Goal: Navigation & Orientation: Find specific page/section

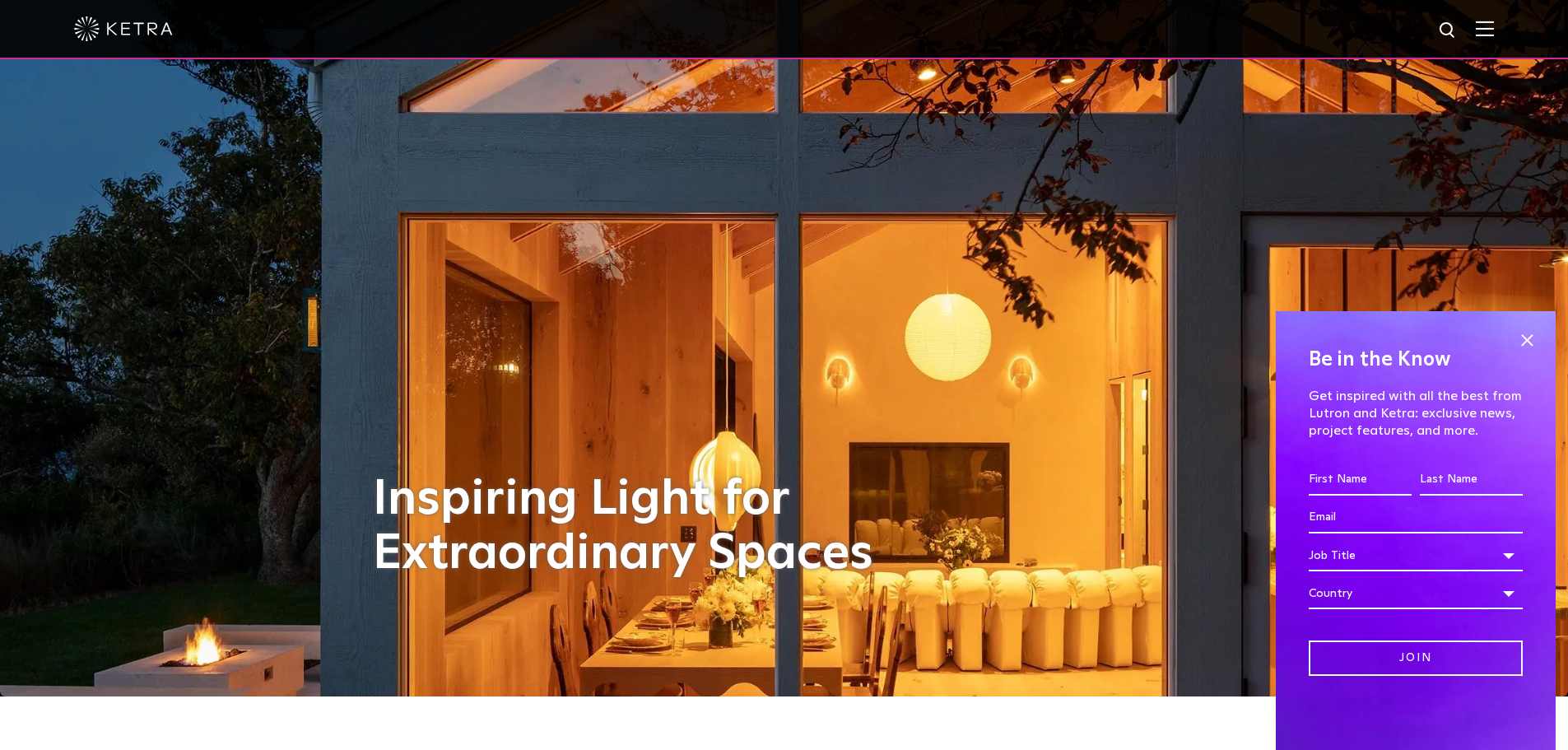
scroll to position [82, 0]
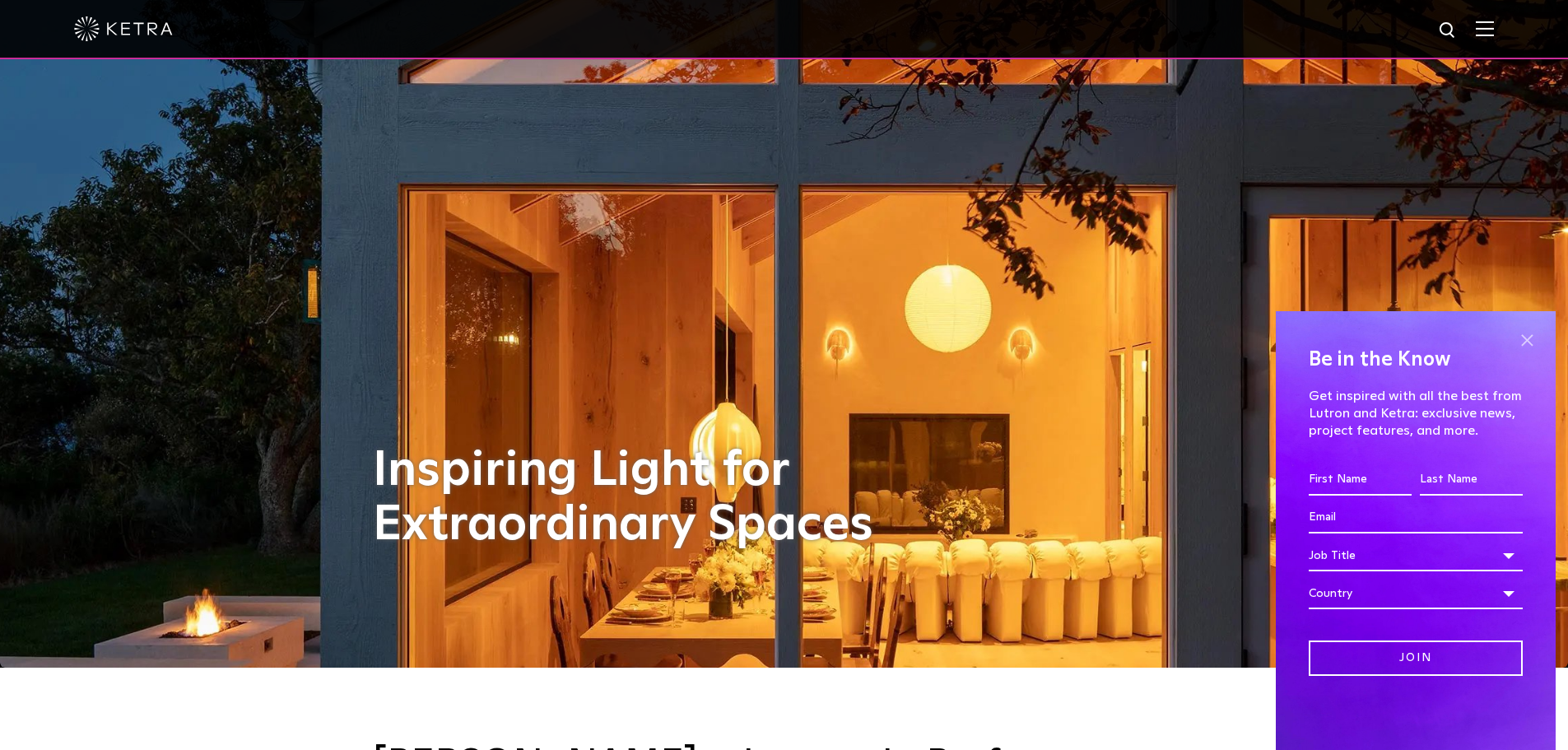
click at [1529, 339] on span at bounding box center [1527, 340] width 25 height 25
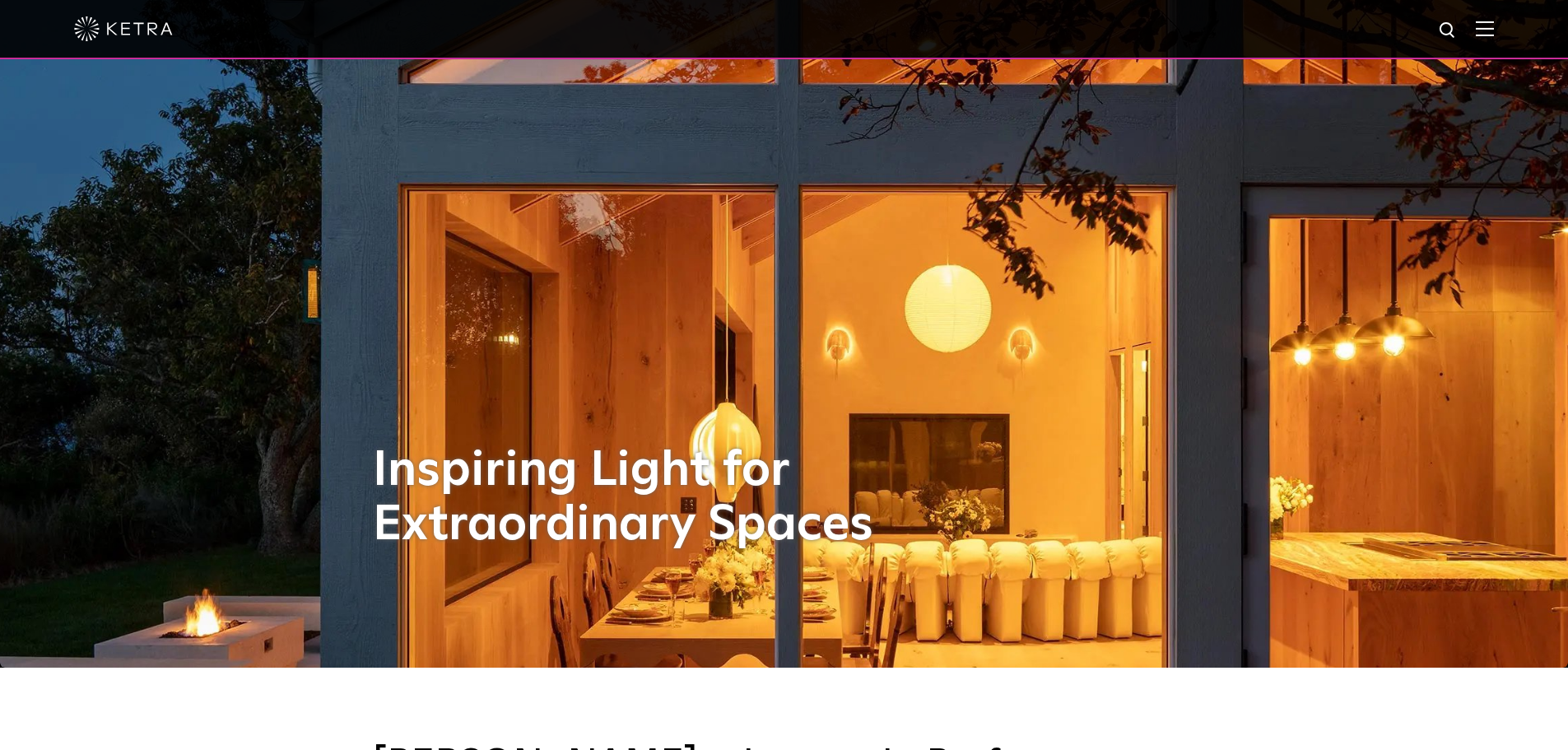
click at [1494, 30] on img at bounding box center [1485, 29] width 18 height 16
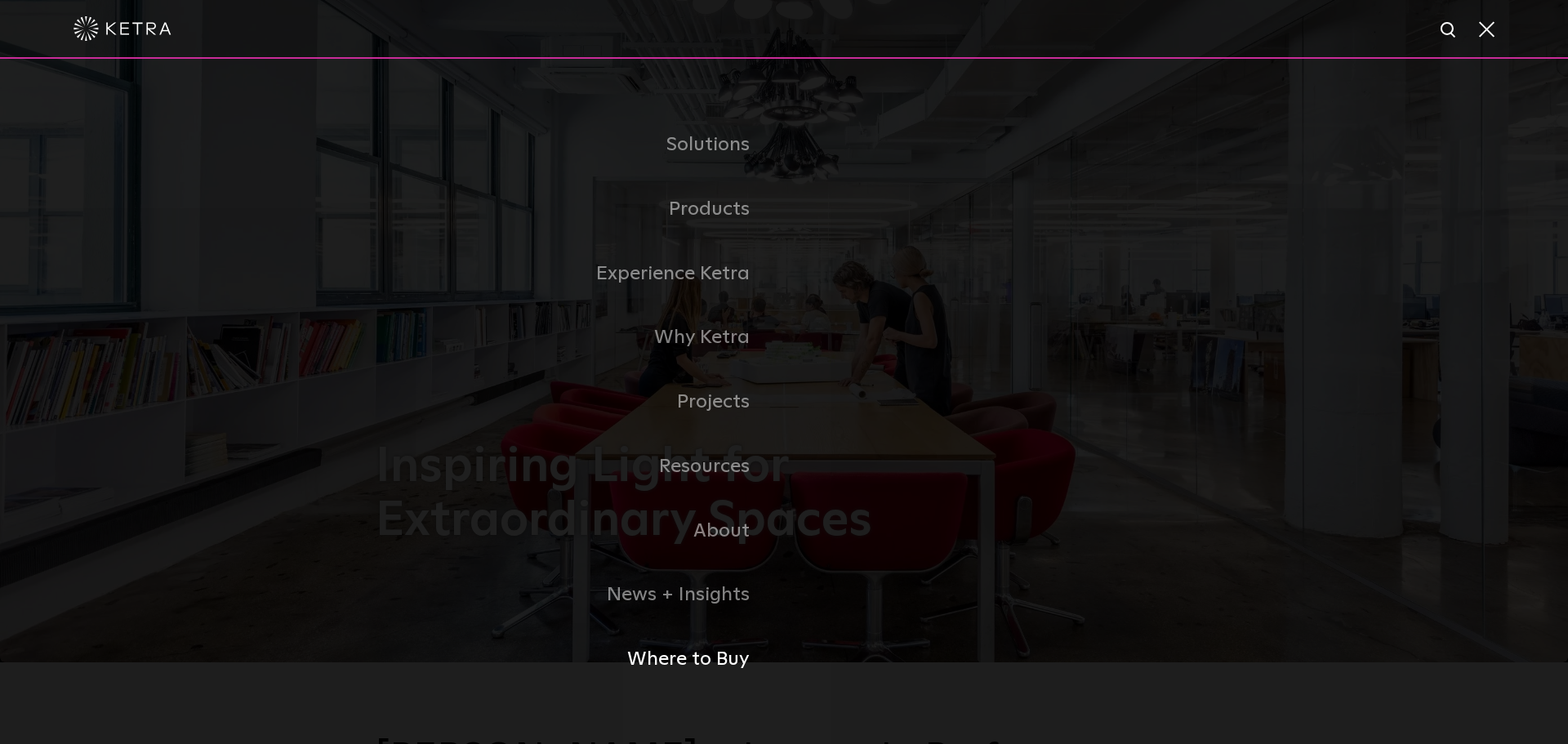
click at [711, 655] on link "Where to Buy" at bounding box center [579, 659] width 408 height 65
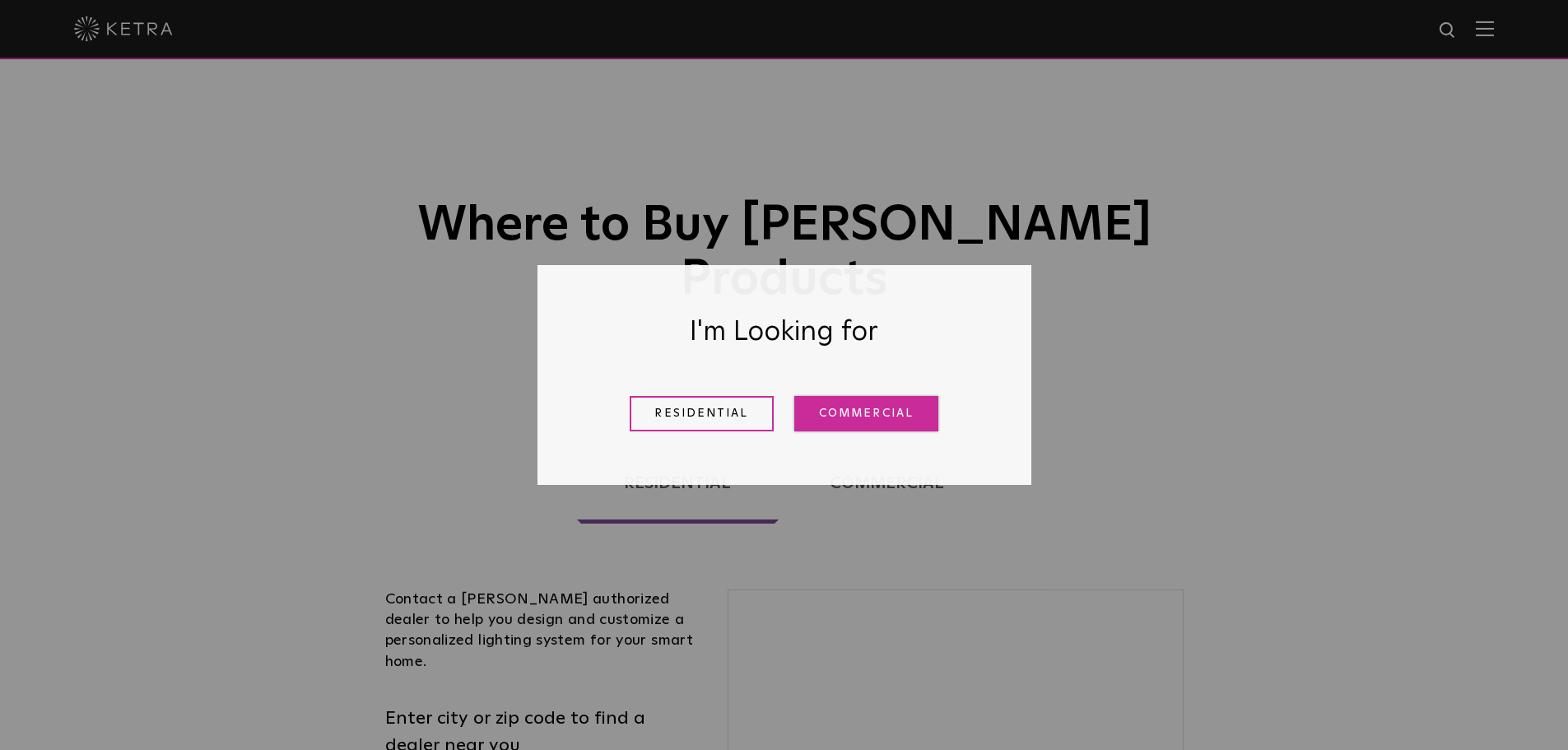
click at [828, 411] on link "Commercial" at bounding box center [866, 414] width 144 height 36
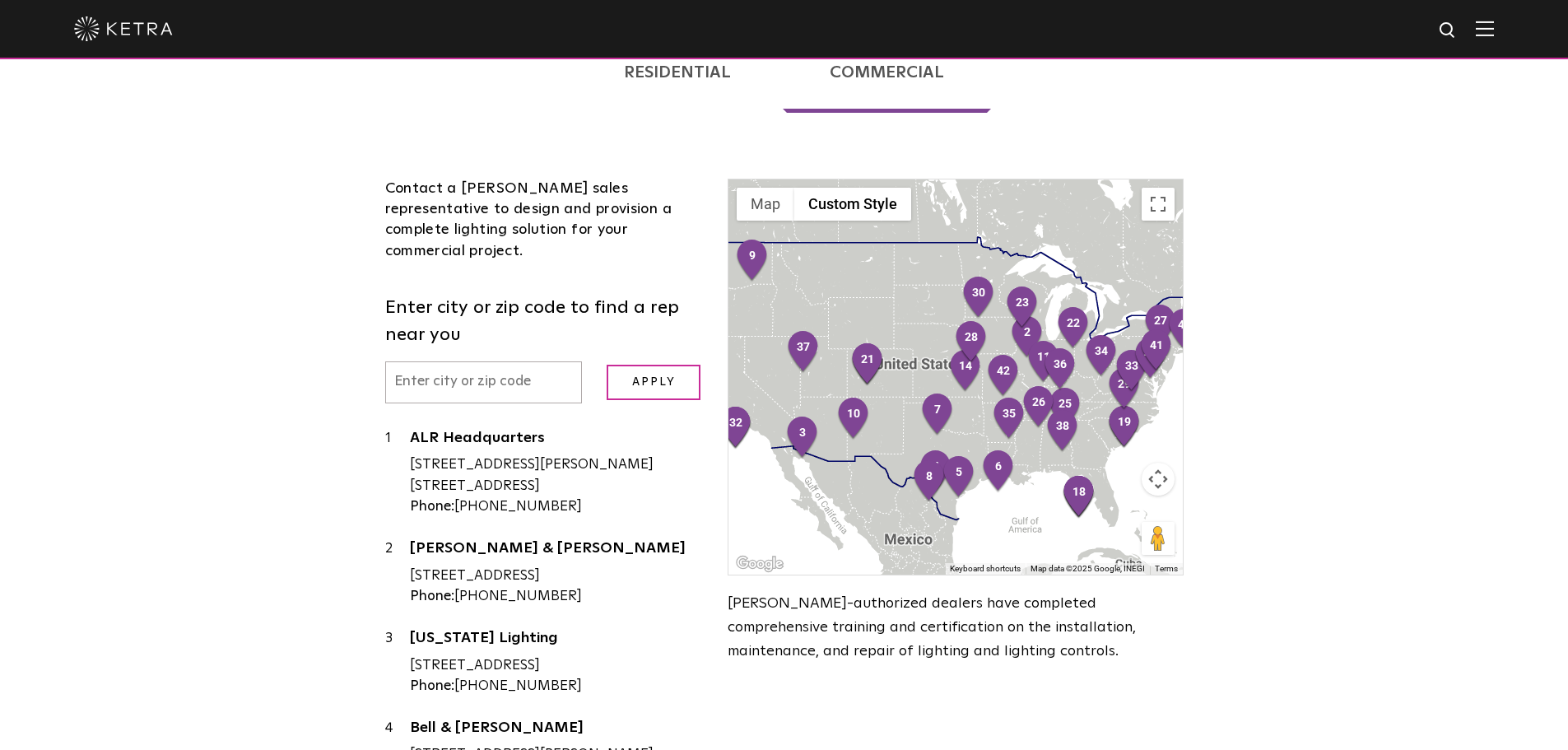
scroll to position [412, 0]
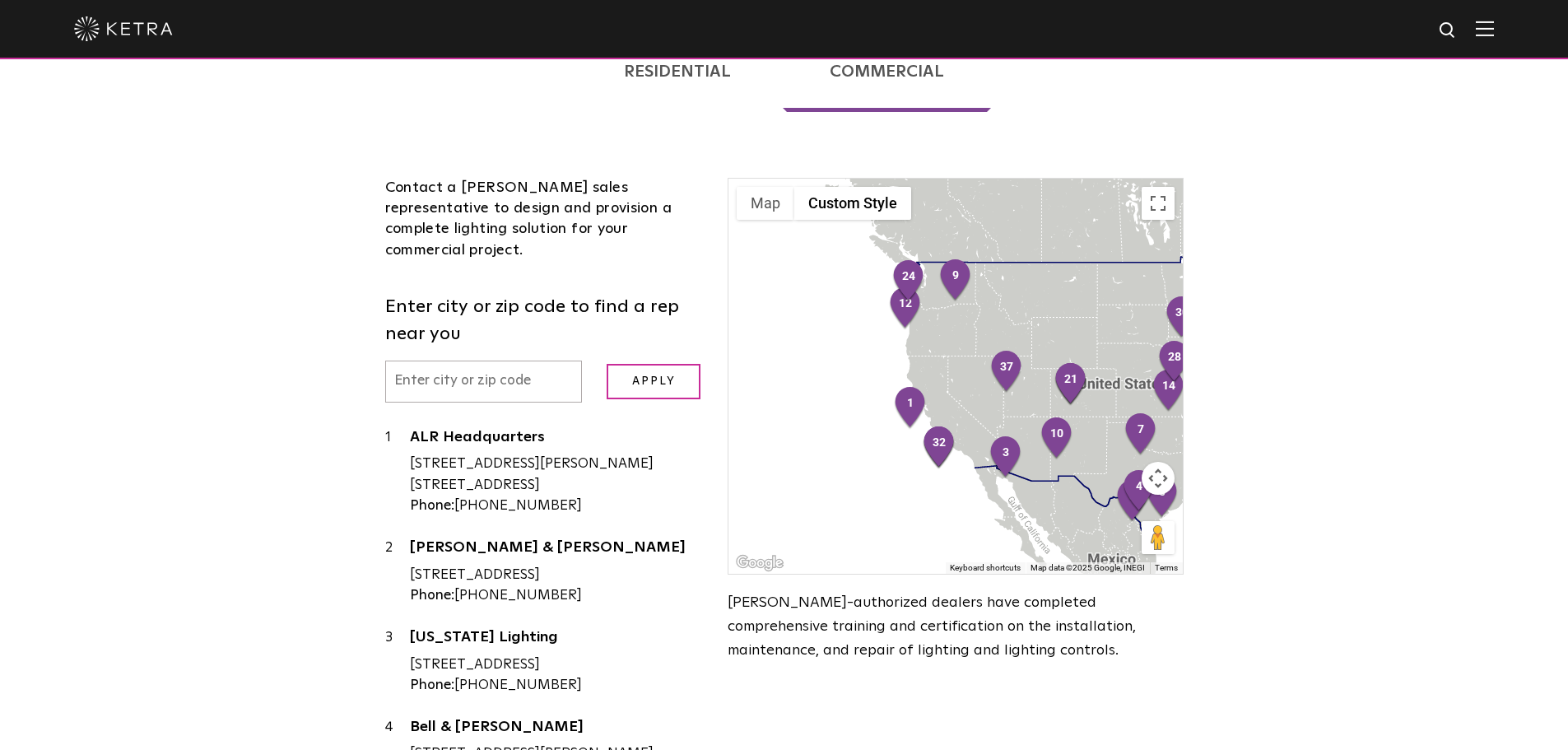
drag, startPoint x: 867, startPoint y: 395, endPoint x: 1059, endPoint y: 417, distance: 193.3
click at [1062, 417] on div at bounding box center [955, 376] width 453 height 396
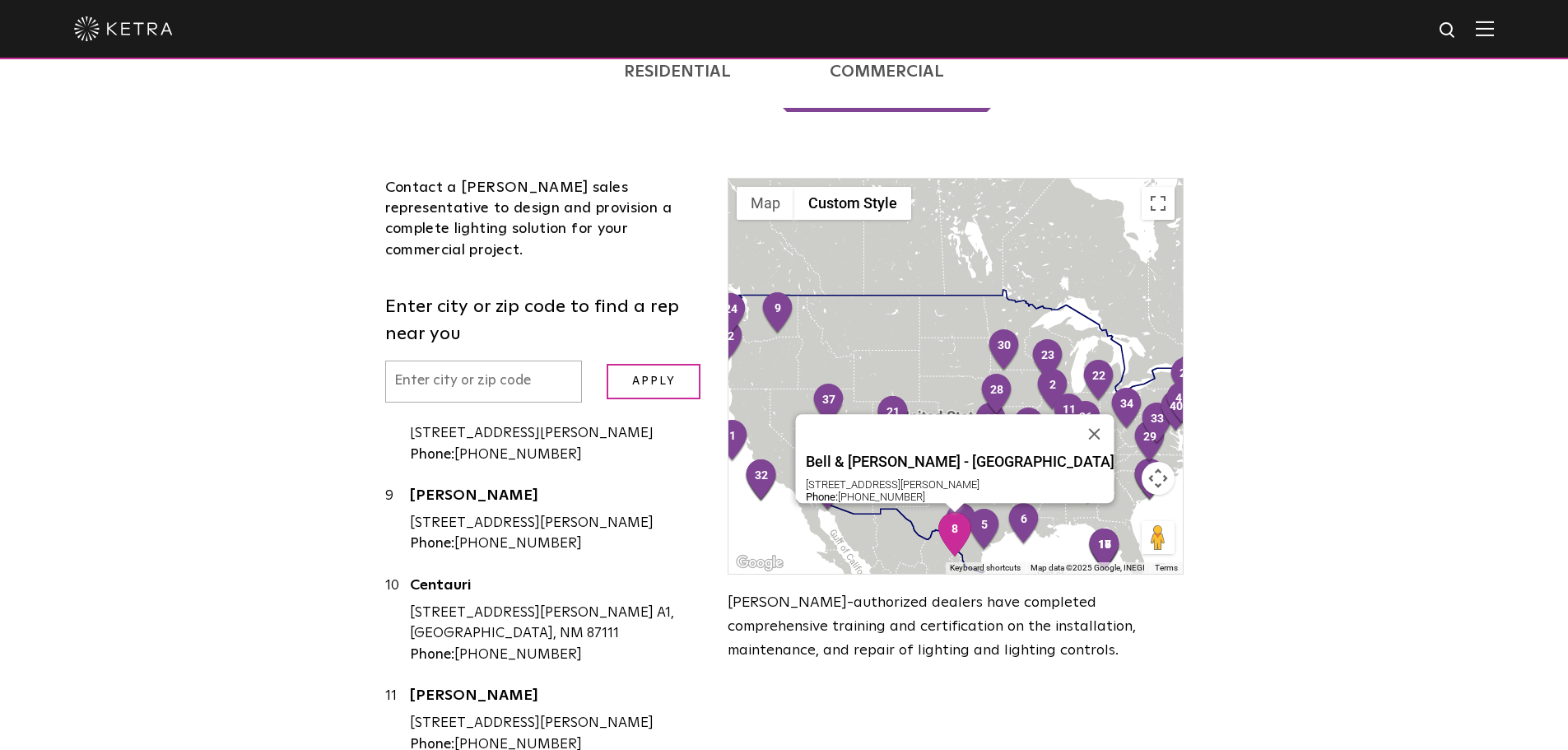
scroll to position [741, 0]
